Goal: Navigation & Orientation: Find specific page/section

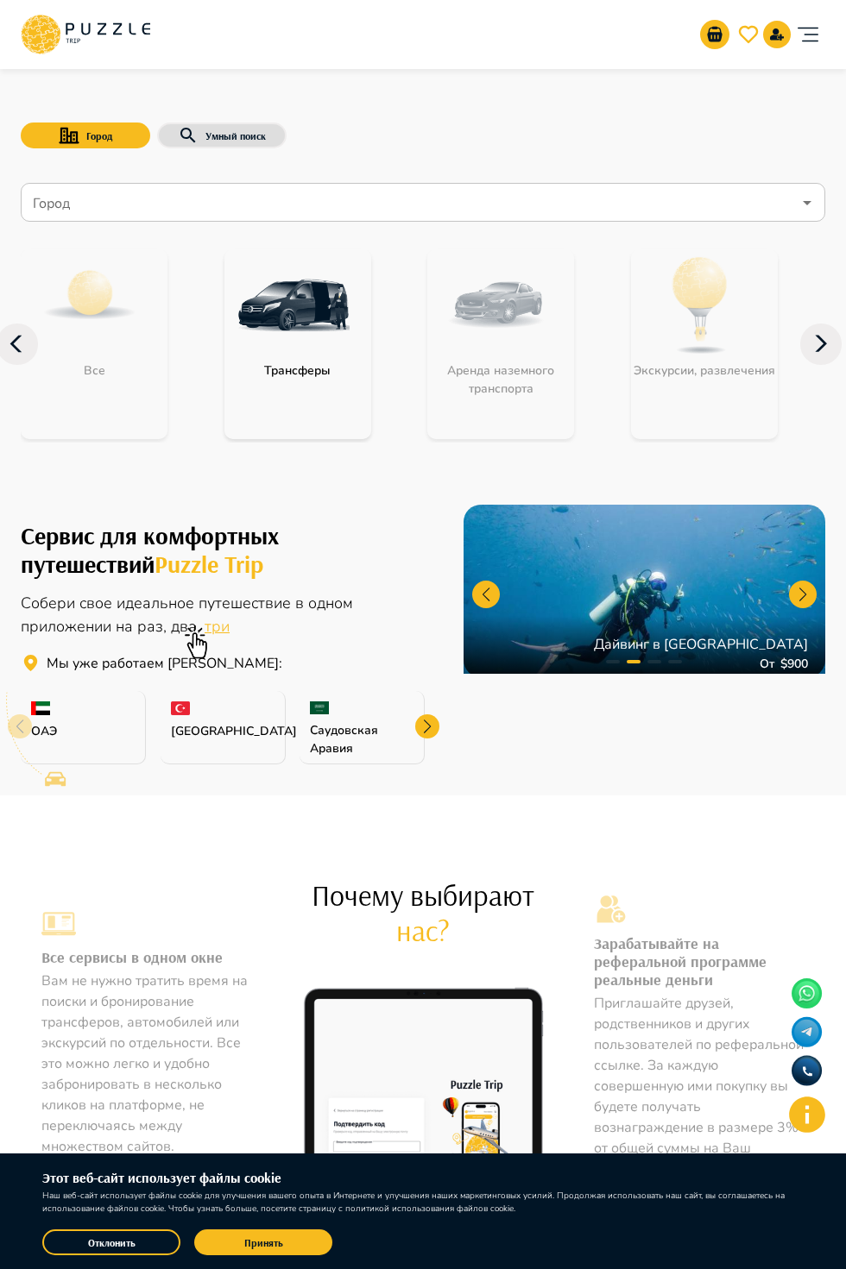
click at [540, 381] on div "Аренда наземного транспорта" at bounding box center [500, 344] width 147 height 190
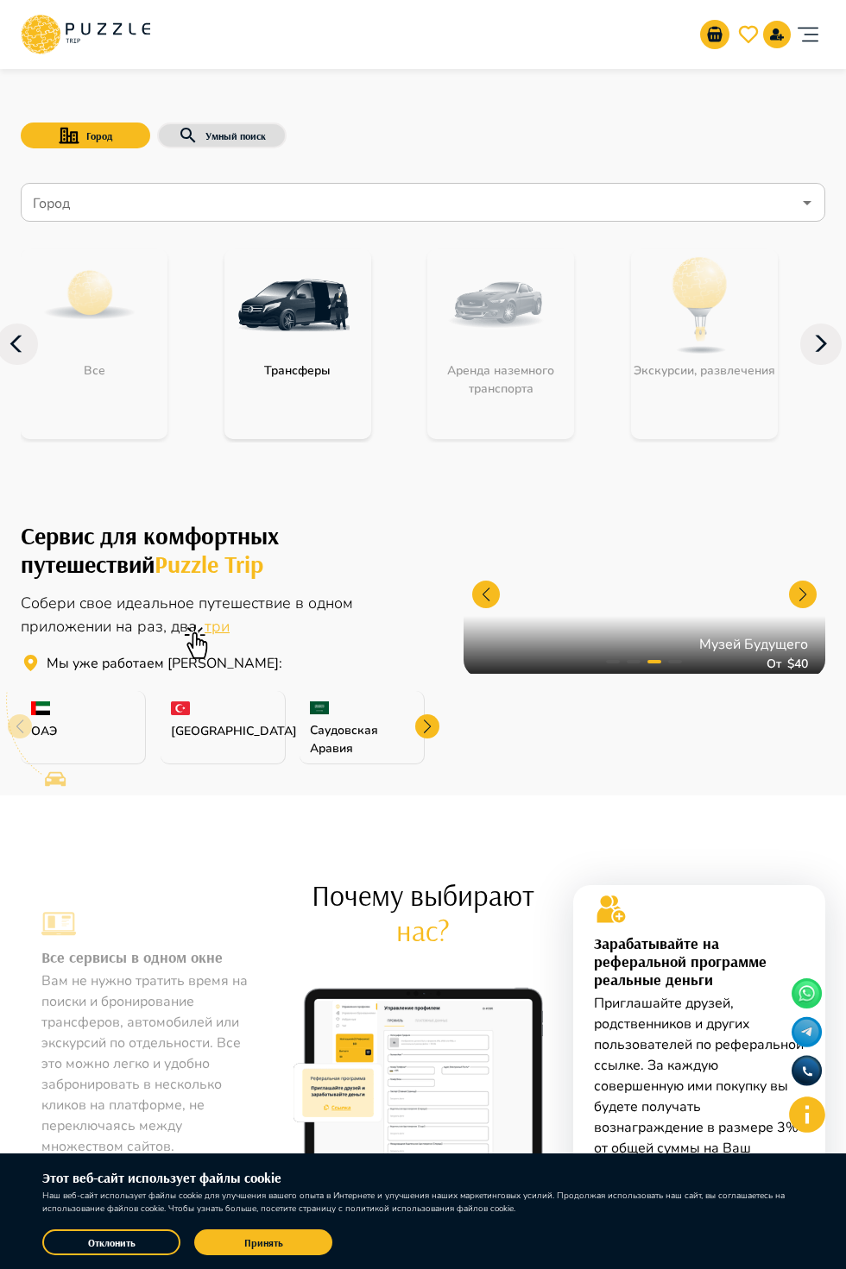
click at [494, 373] on div "Аренда наземного транспорта" at bounding box center [500, 344] width 147 height 190
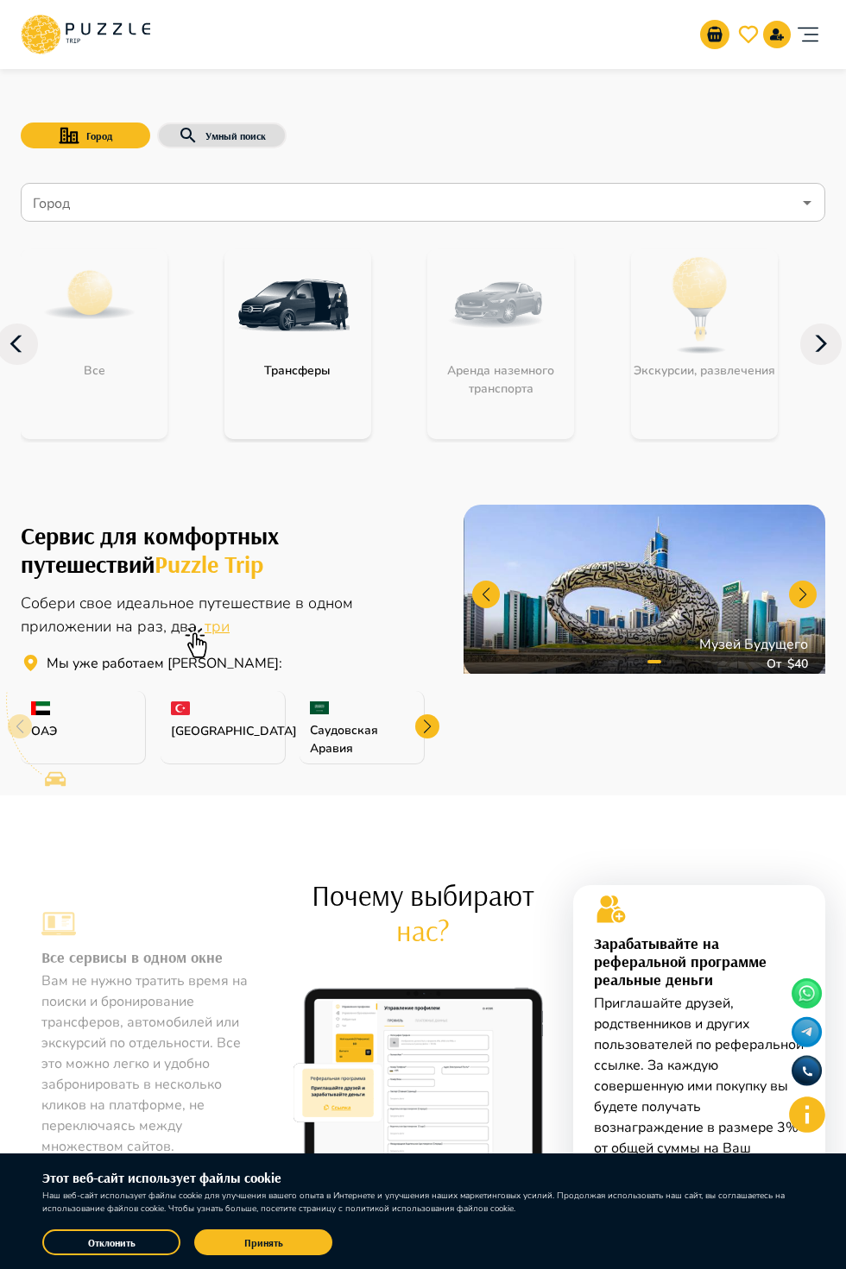
click at [519, 362] on div "Аренда наземного транспорта" at bounding box center [500, 344] width 147 height 190
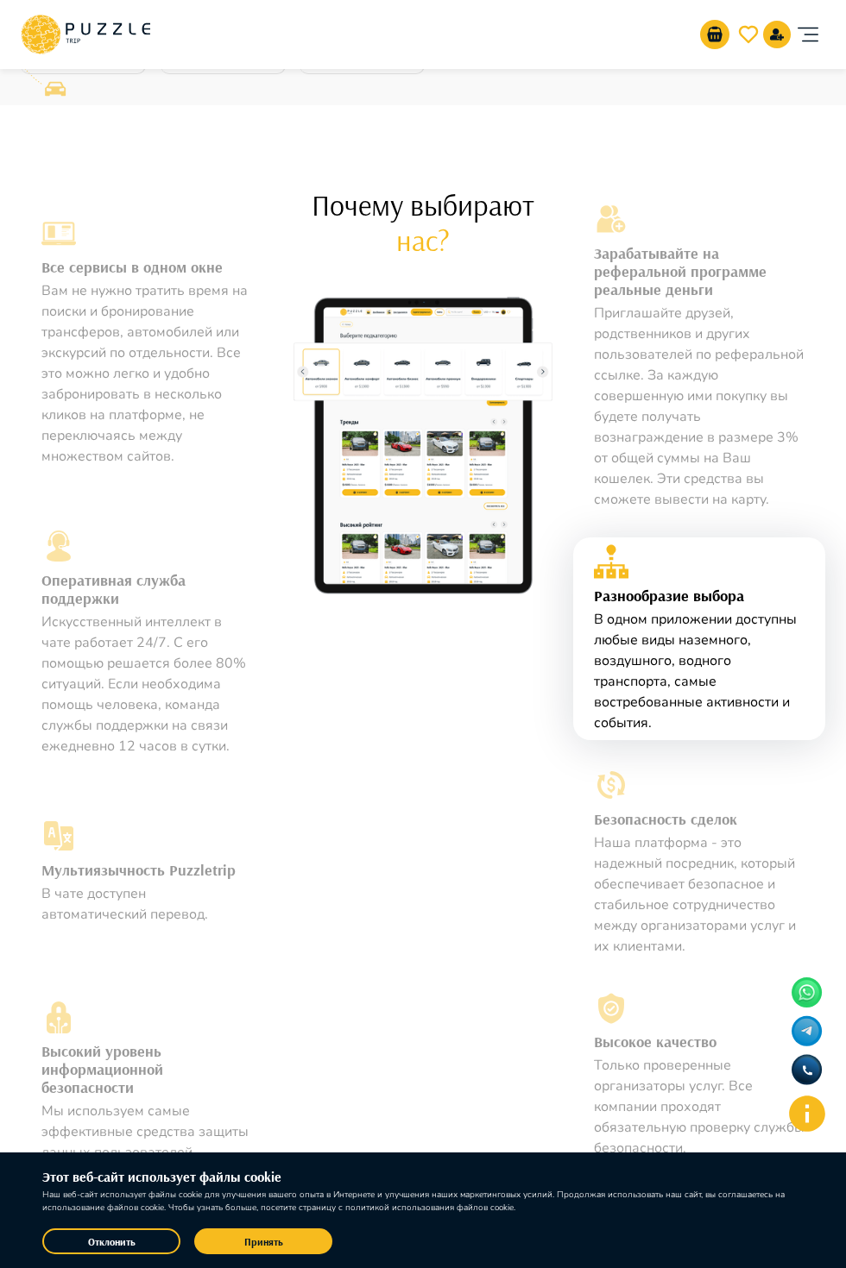
scroll to position [701, 0]
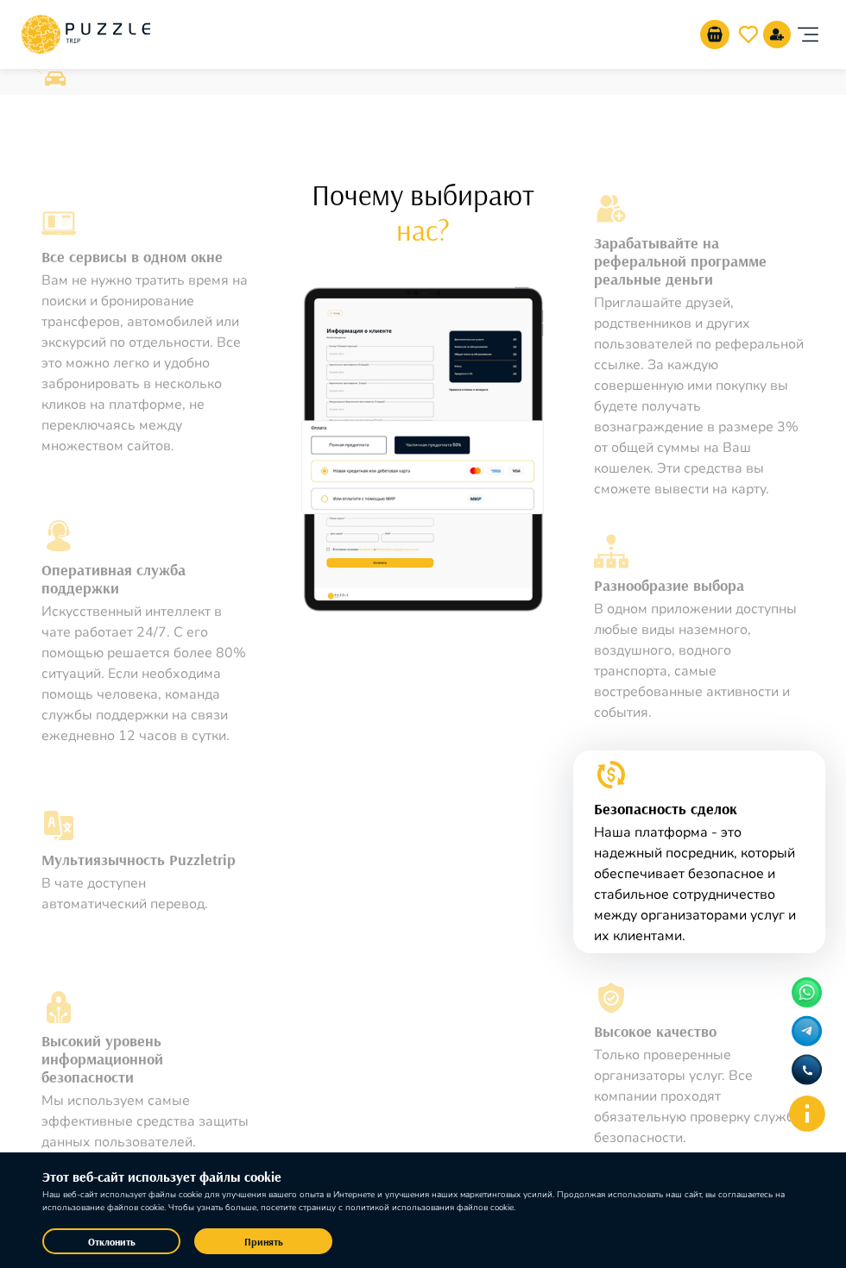
click at [280, 1255] on button "Принять" at bounding box center [263, 1242] width 138 height 26
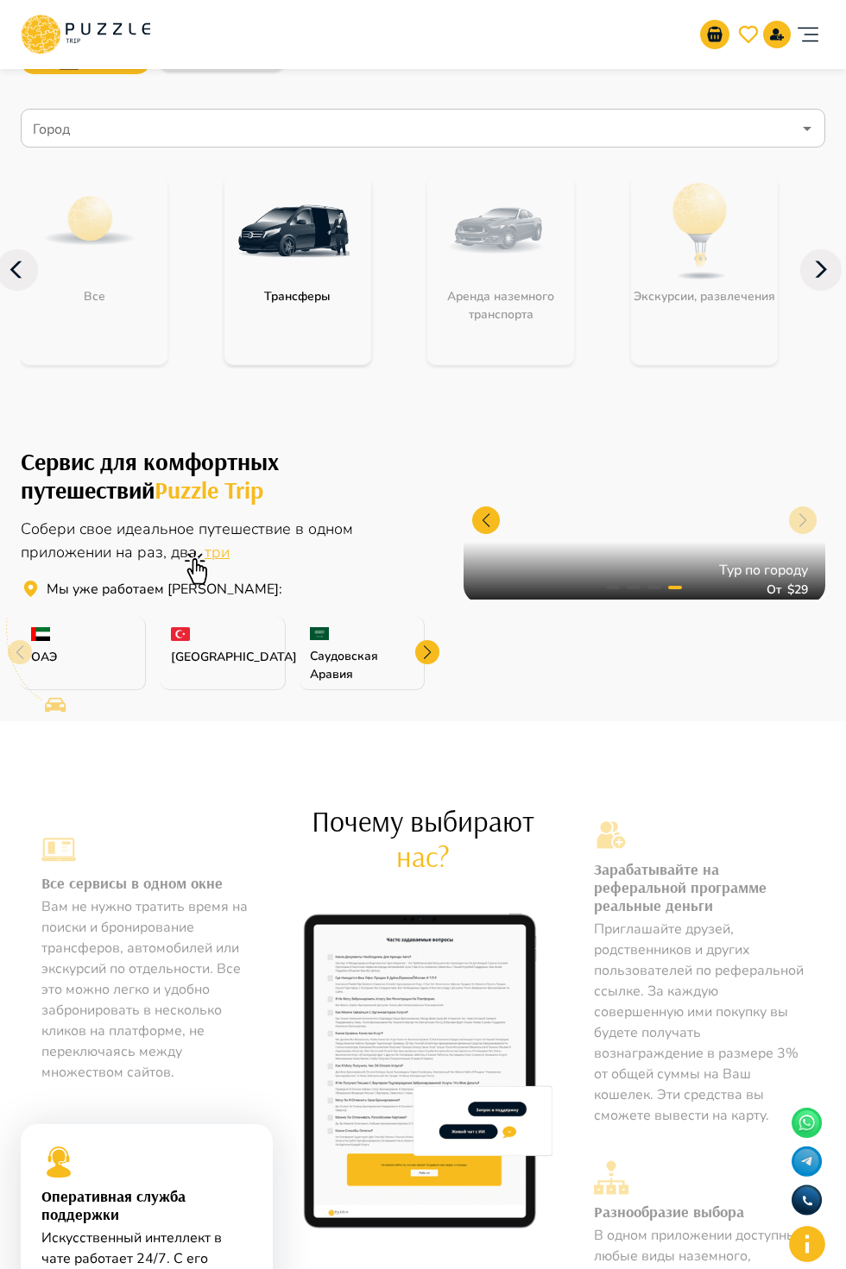
scroll to position [0, 0]
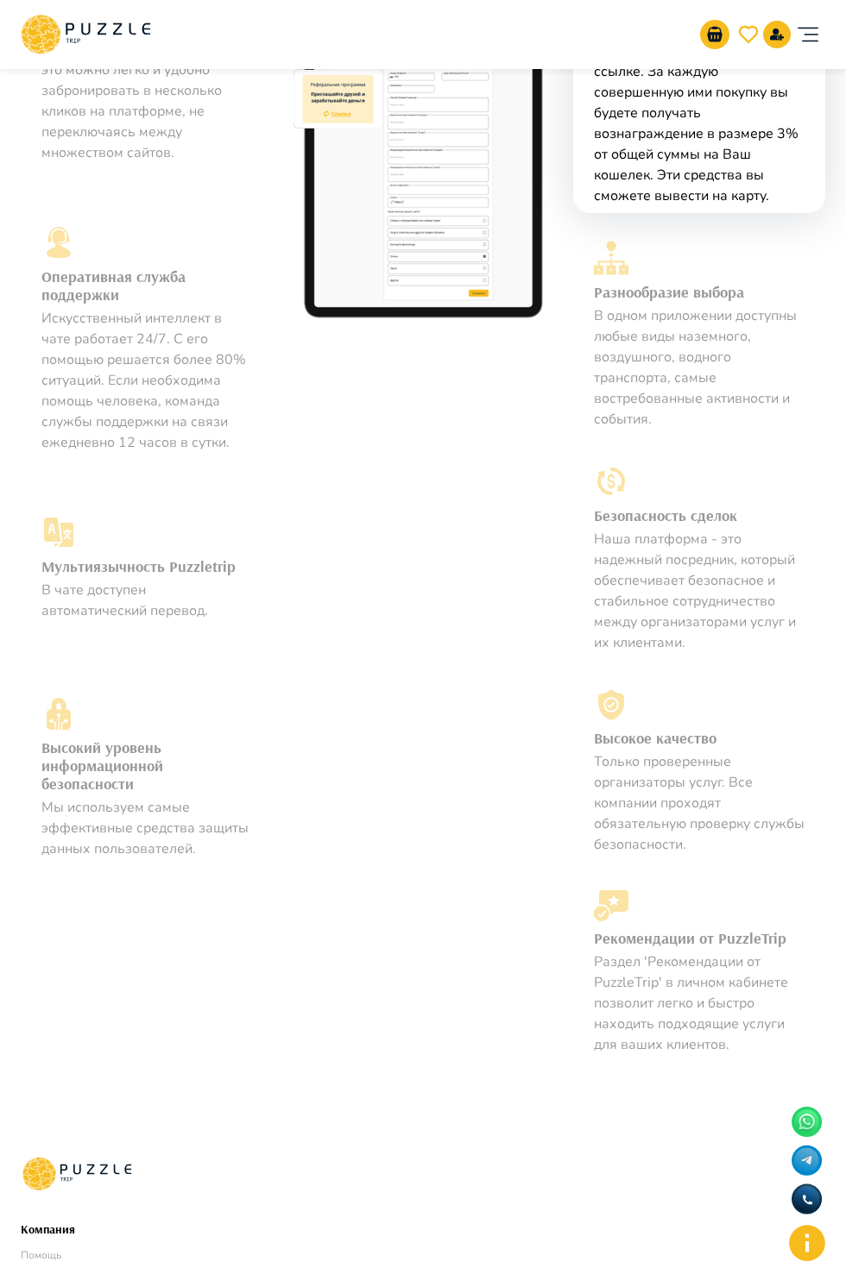
scroll to position [972, 0]
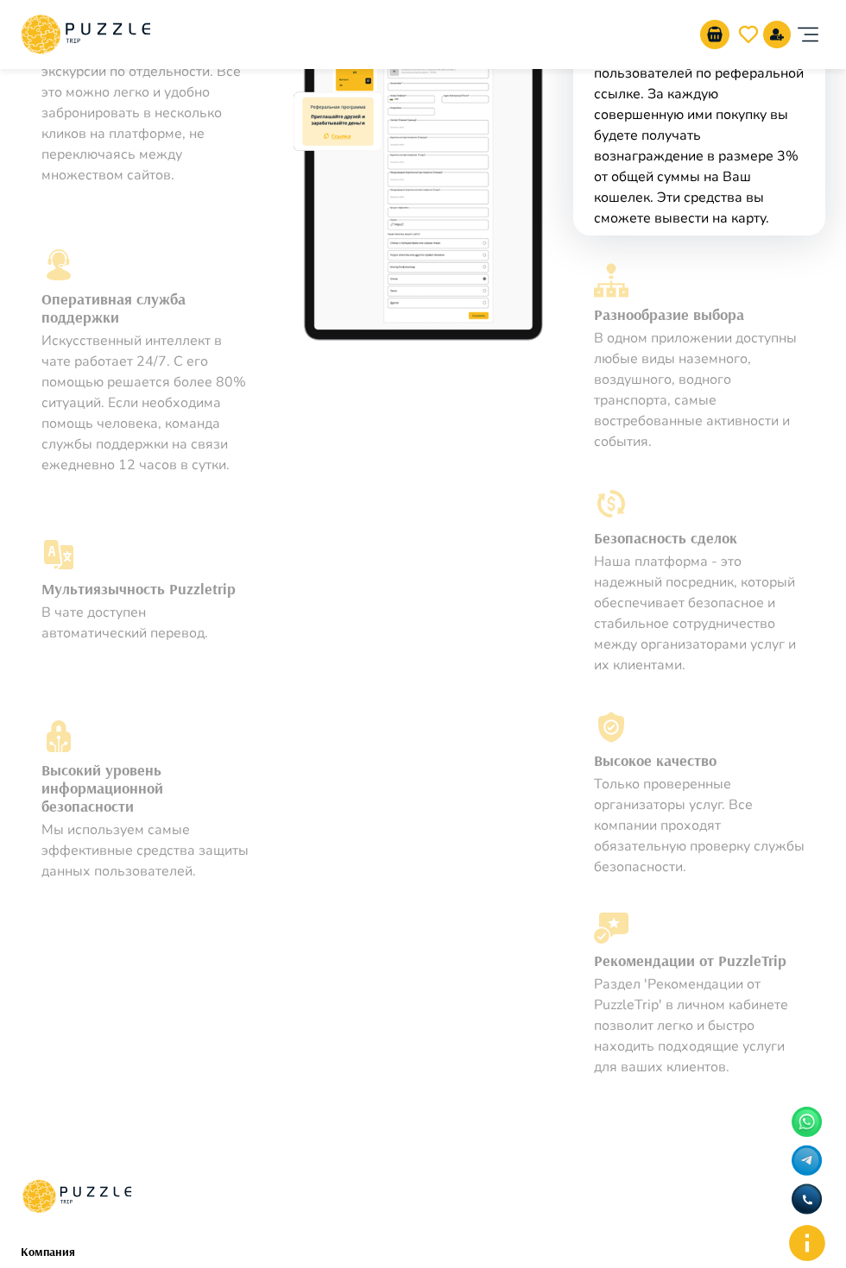
click at [123, 588] on h3 "Мультиязычность Puzzletrip" at bounding box center [146, 589] width 211 height 27
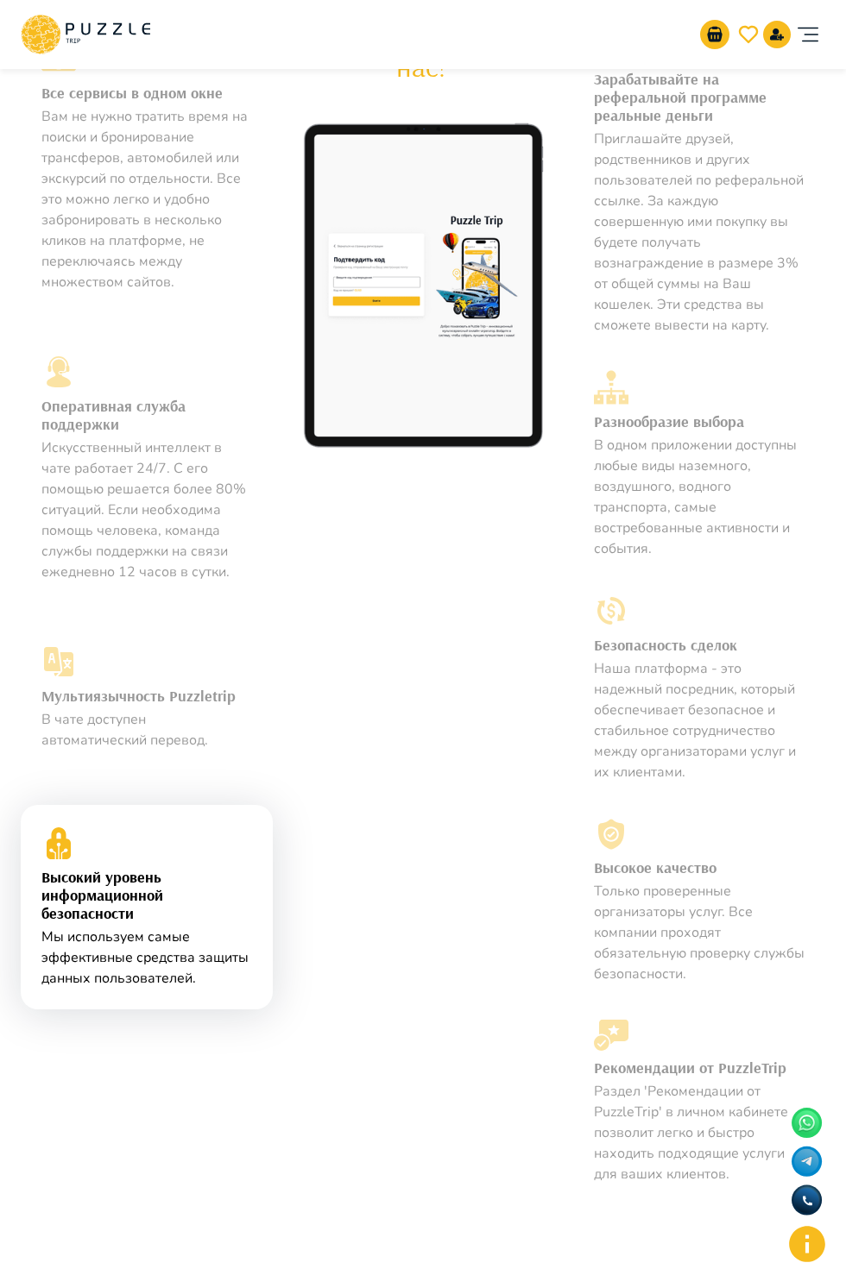
scroll to position [864, 0]
click at [81, 483] on p "Искусственный интеллект в чате работает 24/7. С его помощью решается более 80% …" at bounding box center [146, 510] width 211 height 145
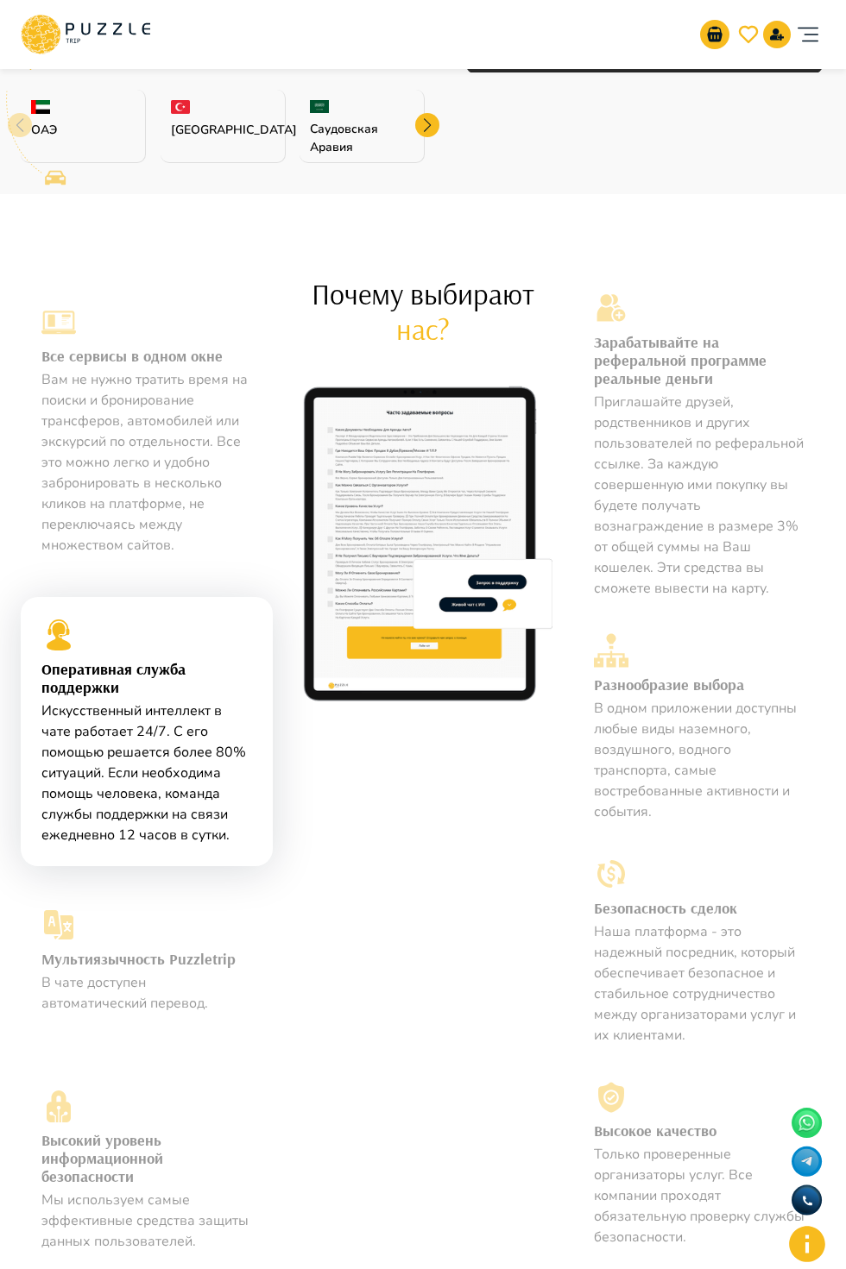
scroll to position [598, 0]
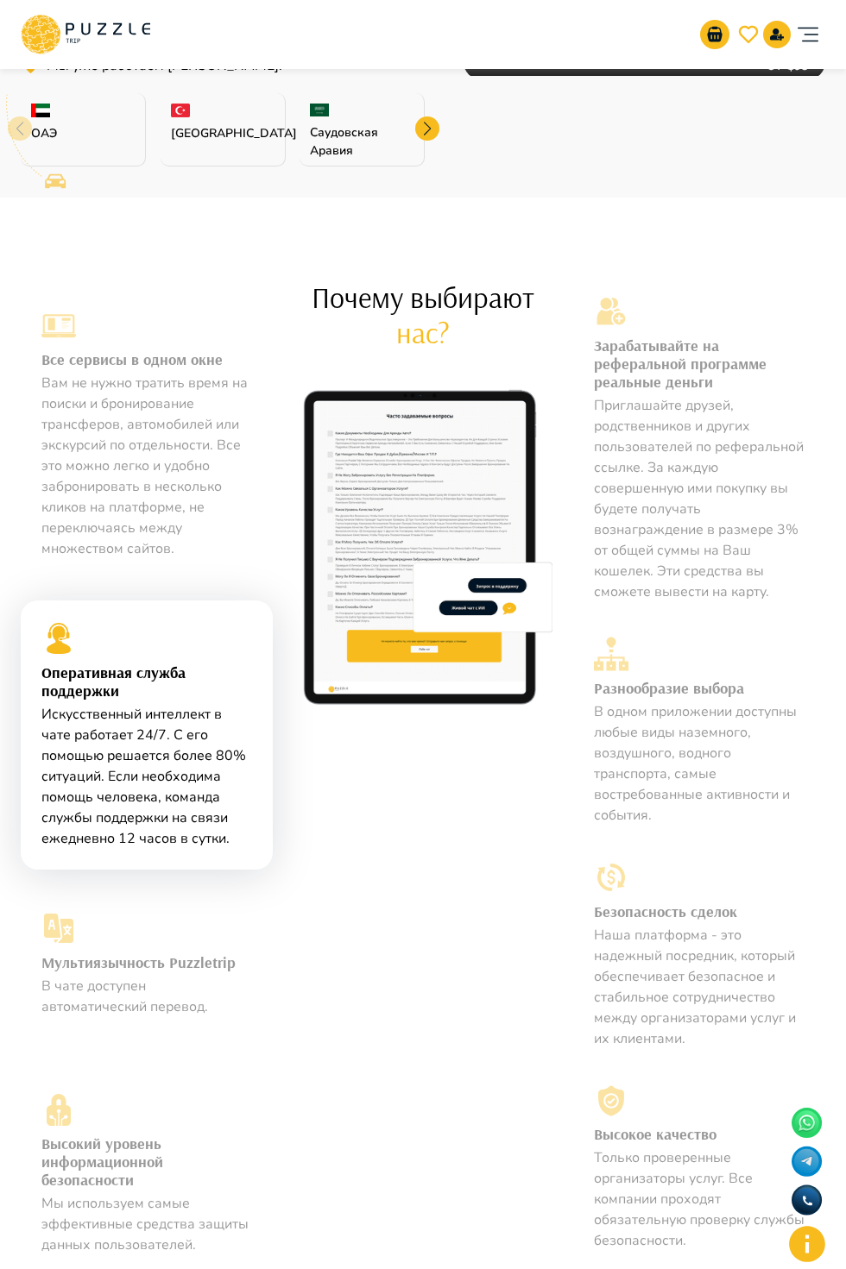
click at [69, 455] on p "Вам не нужно тратить время на поиски и бронирование трансферов, автомобилей или…" at bounding box center [146, 466] width 211 height 186
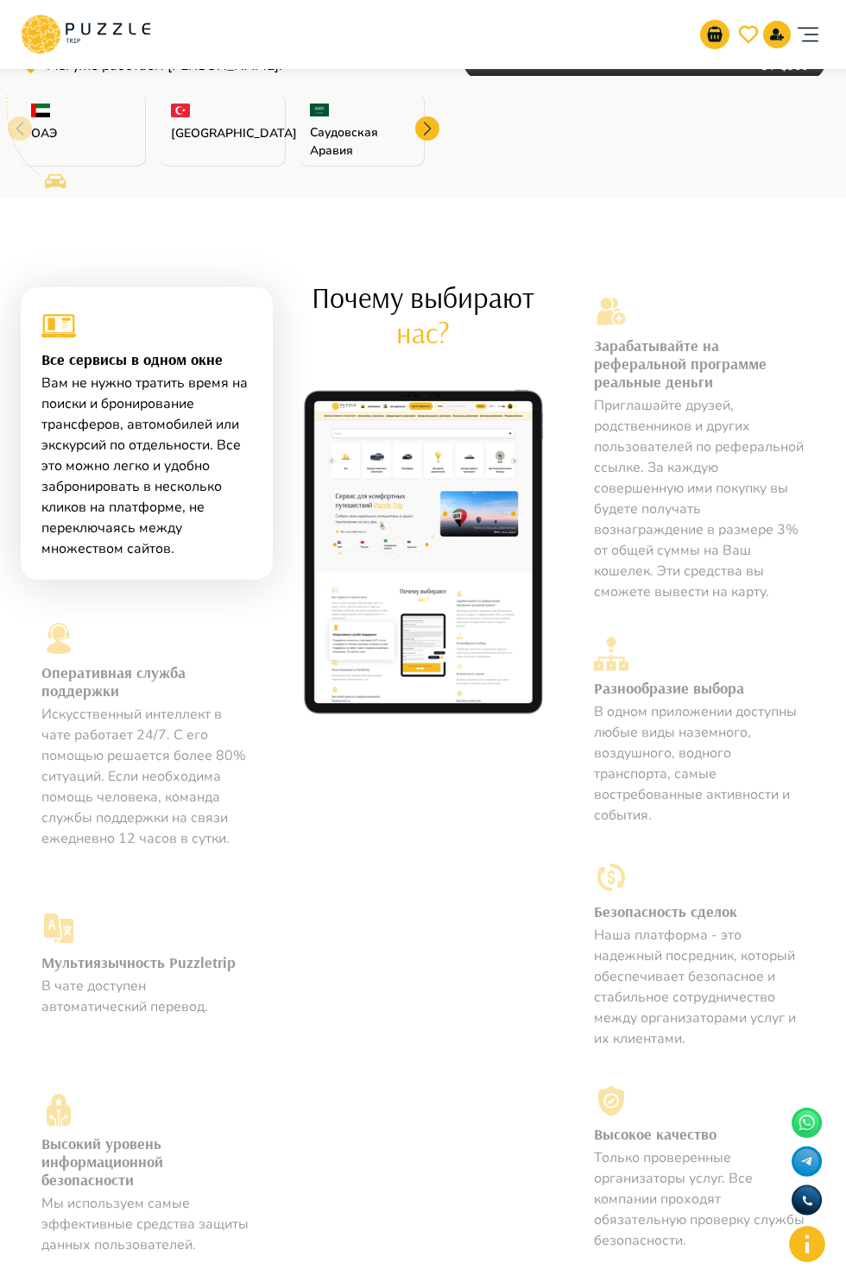
click at [727, 519] on p "Приглашайте друзей, родственников и других пользователей по реферальной ссылке.…" at bounding box center [699, 498] width 211 height 207
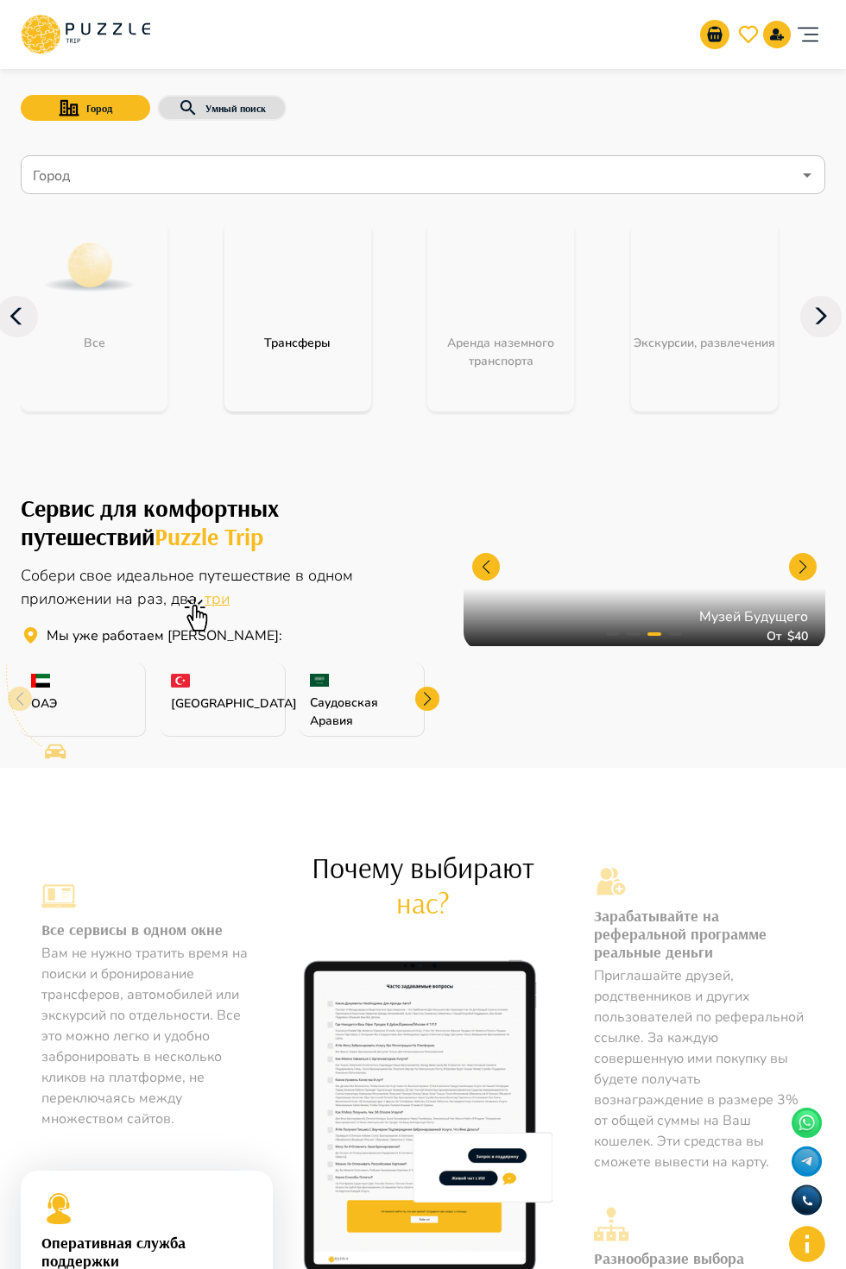
scroll to position [0, 0]
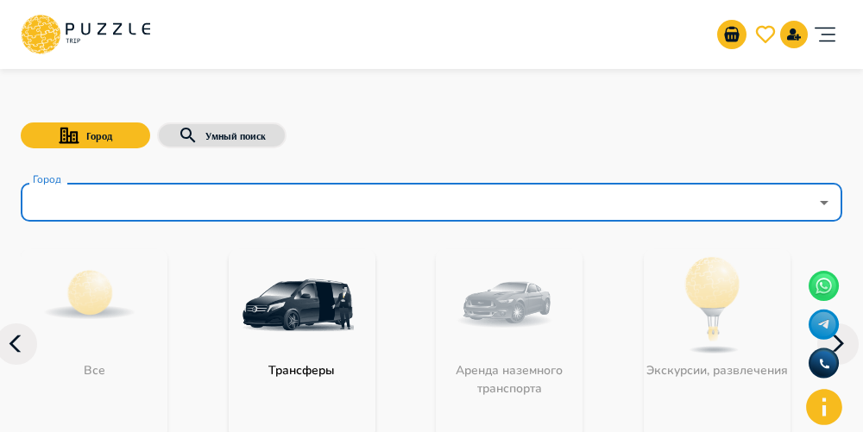
click at [843, 122] on div "Город Умный поиск Город Город Все Трансферы Аренда наземного транспорта Экскурс…" at bounding box center [431, 267] width 863 height 400
